Goal: Task Accomplishment & Management: Complete application form

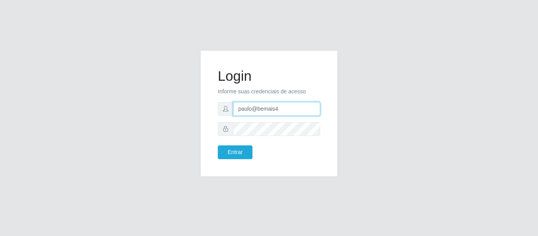
drag, startPoint x: 286, startPoint y: 109, endPoint x: 228, endPoint y: 113, distance: 58.1
click at [228, 113] on div "paulo@bemais4" at bounding box center [269, 109] width 102 height 14
type input "juliomarques@glacer"
click at [218, 145] on button "Entrar" at bounding box center [235, 152] width 35 height 14
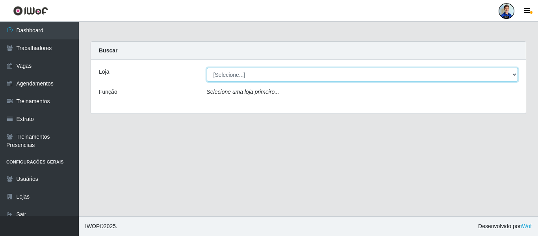
click at [227, 75] on select "[Selecione...] Glace Real Confeitaria" at bounding box center [363, 75] width 312 height 14
click at [216, 77] on select "[Selecione...] Glace Real Confeitaria" at bounding box center [363, 75] width 312 height 14
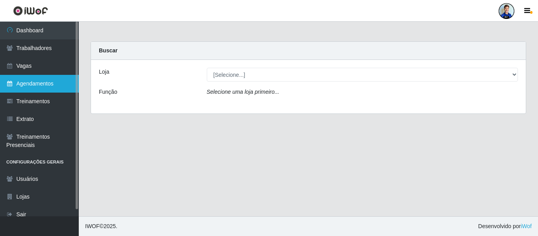
click at [46, 79] on link "Agendamentos" at bounding box center [39, 84] width 79 height 18
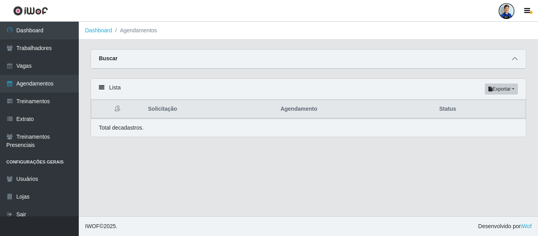
click at [515, 60] on icon at bounding box center [515, 59] width 6 height 6
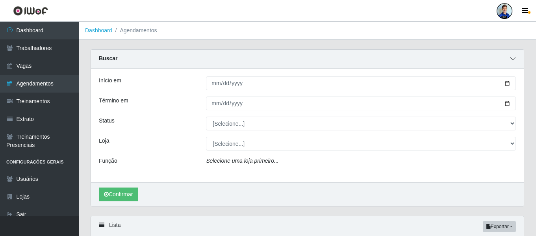
click at [515, 60] on icon at bounding box center [513, 59] width 6 height 6
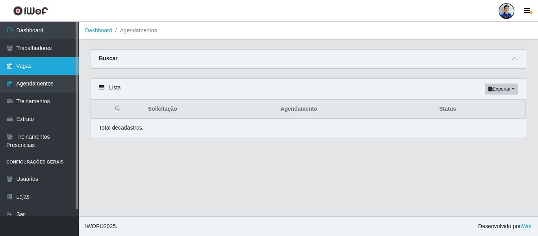
click at [30, 62] on link "Vagas" at bounding box center [39, 66] width 79 height 18
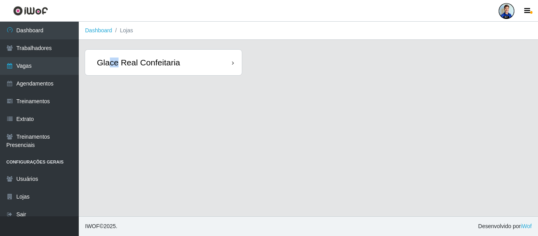
drag, startPoint x: 111, startPoint y: 76, endPoint x: 115, endPoint y: 67, distance: 9.9
click at [115, 67] on div "Glace Real Confeitaria" at bounding box center [164, 62] width 158 height 26
click at [115, 67] on div "Glace Real Confeitaria" at bounding box center [138, 63] width 83 height 10
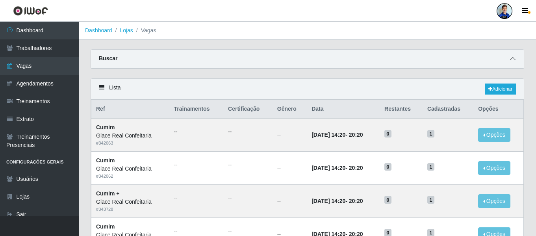
click at [514, 60] on icon at bounding box center [513, 59] width 6 height 6
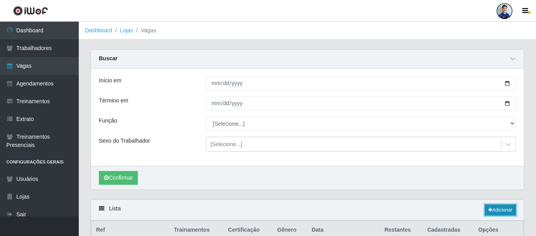
click at [495, 209] on link "Adicionar" at bounding box center [500, 210] width 31 height 11
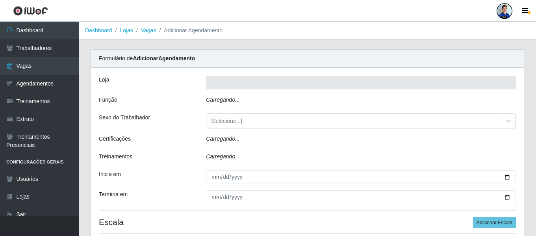
type input "Glace Real Confeitaria"
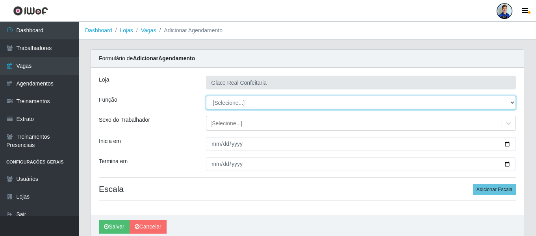
click at [222, 103] on select "[Selecione...] ASG ASG + ASG ++ Auxiliar de Cozinha Auxiliar de Cozinha + Auxil…" at bounding box center [361, 103] width 310 height 14
select select "91"
click at [206, 96] on select "[Selecione...] ASG ASG + ASG ++ Auxiliar de Cozinha Auxiliar de Cozinha + Auxil…" at bounding box center [361, 103] width 310 height 14
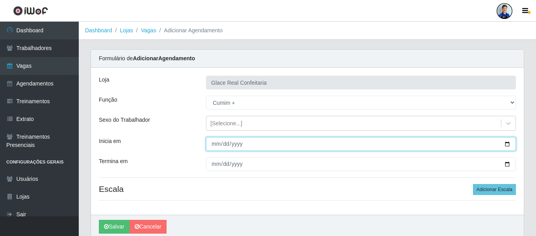
click at [216, 145] on input "Inicia em" at bounding box center [361, 144] width 310 height 14
type input "2025-09-20"
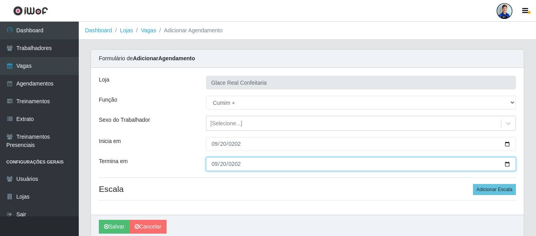
type input "2025-09-20"
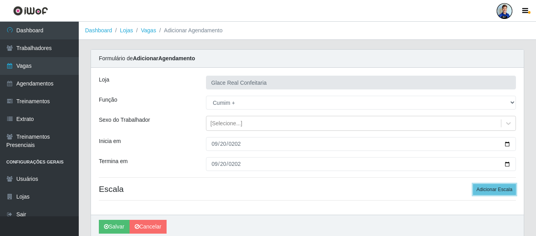
click at [473, 184] on button "Adicionar Escala" at bounding box center [494, 189] width 43 height 11
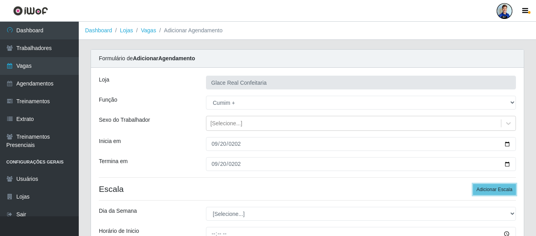
scroll to position [119, 0]
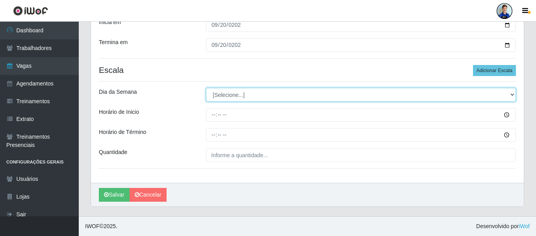
click at [238, 92] on select "[Selecione...] Segunda Terça Quarta Quinta Sexta Sábado Domingo" at bounding box center [361, 95] width 310 height 14
select select "6"
click at [206, 88] on select "[Selecione...] Segunda Terça Quarta Quinta Sexta Sábado Domingo" at bounding box center [361, 95] width 310 height 14
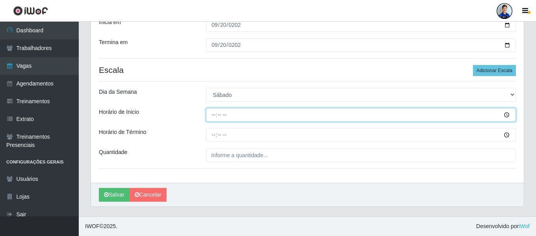
click at [212, 114] on input "Horário de Inicio" at bounding box center [361, 115] width 310 height 14
type input "14:20"
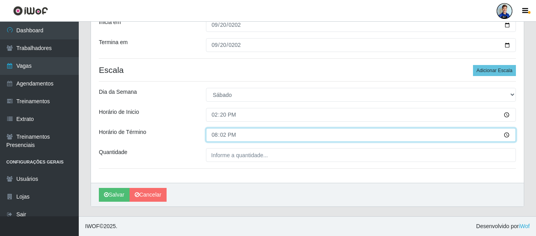
type input "20:20"
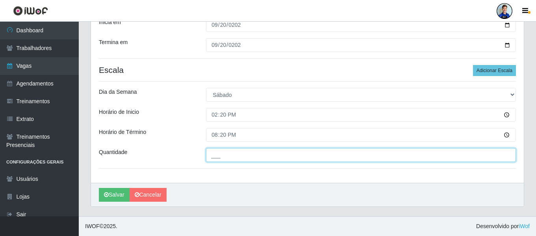
click at [229, 152] on input "___" at bounding box center [361, 155] width 310 height 14
type input "1__"
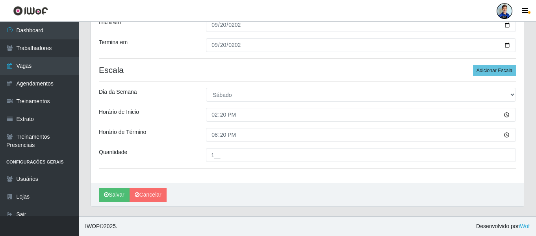
click at [182, 128] on div "Horário de Término" at bounding box center [146, 135] width 107 height 14
click at [120, 193] on button "Salvar" at bounding box center [114, 195] width 31 height 14
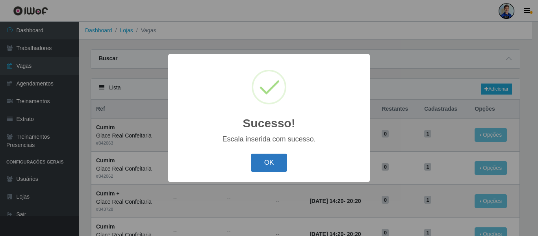
click at [270, 160] on button "OK" at bounding box center [269, 163] width 37 height 19
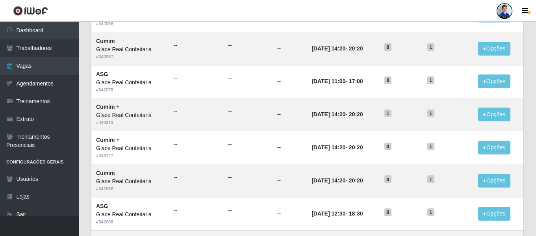
scroll to position [348, 0]
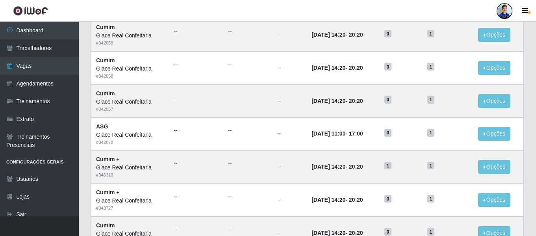
scroll to position [299, 0]
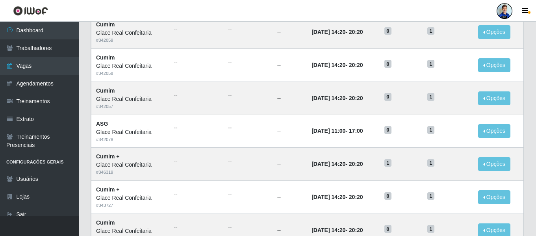
scroll to position [302, 0]
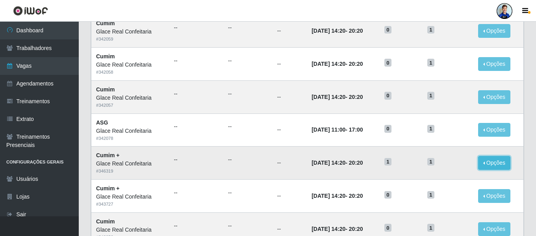
click at [486, 162] on button "Opções" at bounding box center [495, 163] width 32 height 14
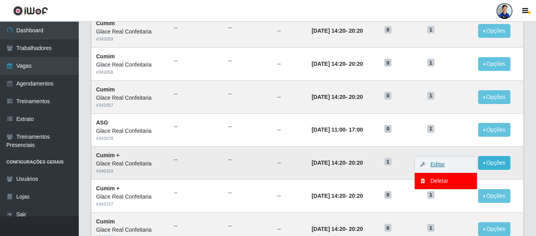
click at [441, 166] on link "Editar" at bounding box center [434, 164] width 22 height 6
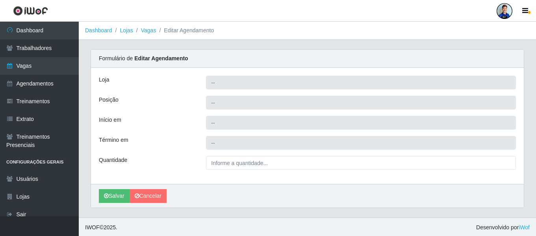
type input "Glace Real Confeitaria"
type input "Cumim +"
type input "2025-09-20 14:20:00"
type input "2025-09-20 20:20:00"
type input "1__"
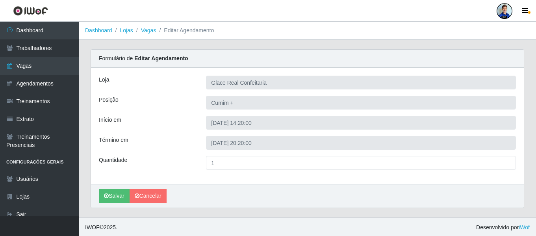
scroll to position [1, 0]
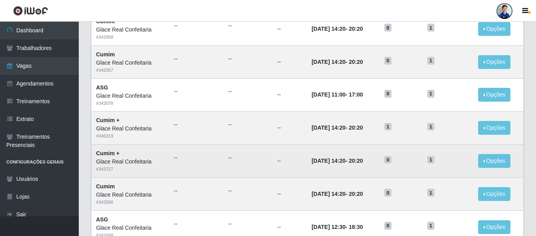
scroll to position [336, 0]
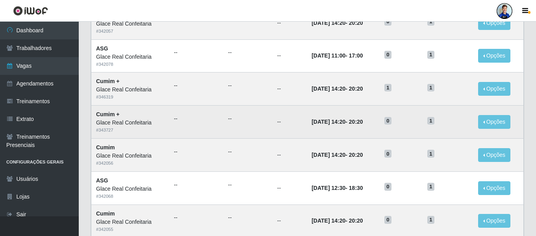
scroll to position [377, 0]
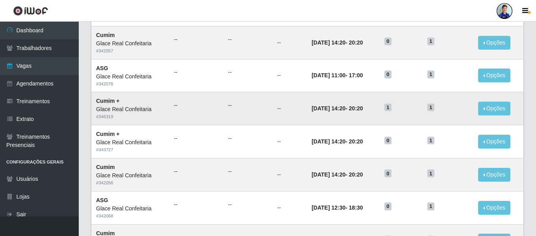
scroll to position [356, 0]
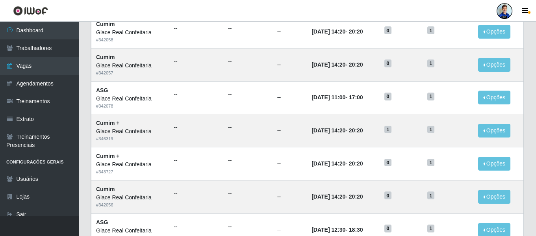
scroll to position [335, 0]
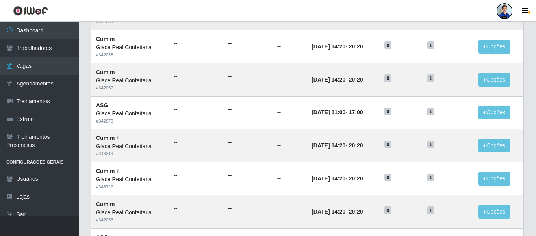
scroll to position [320, 0]
